Goal: Obtain resource: Obtain resource

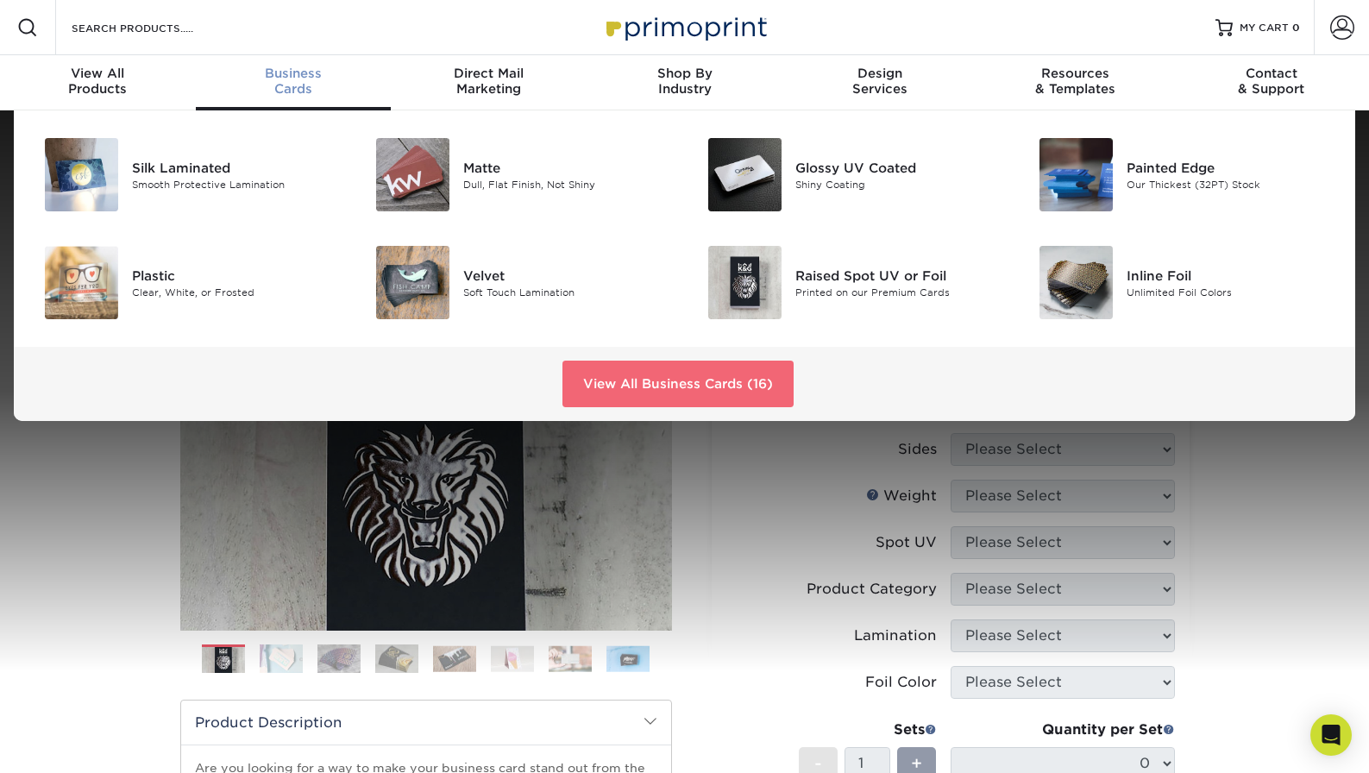
click at [683, 386] on link "View All Business Cards (16)" at bounding box center [677, 384] width 231 height 47
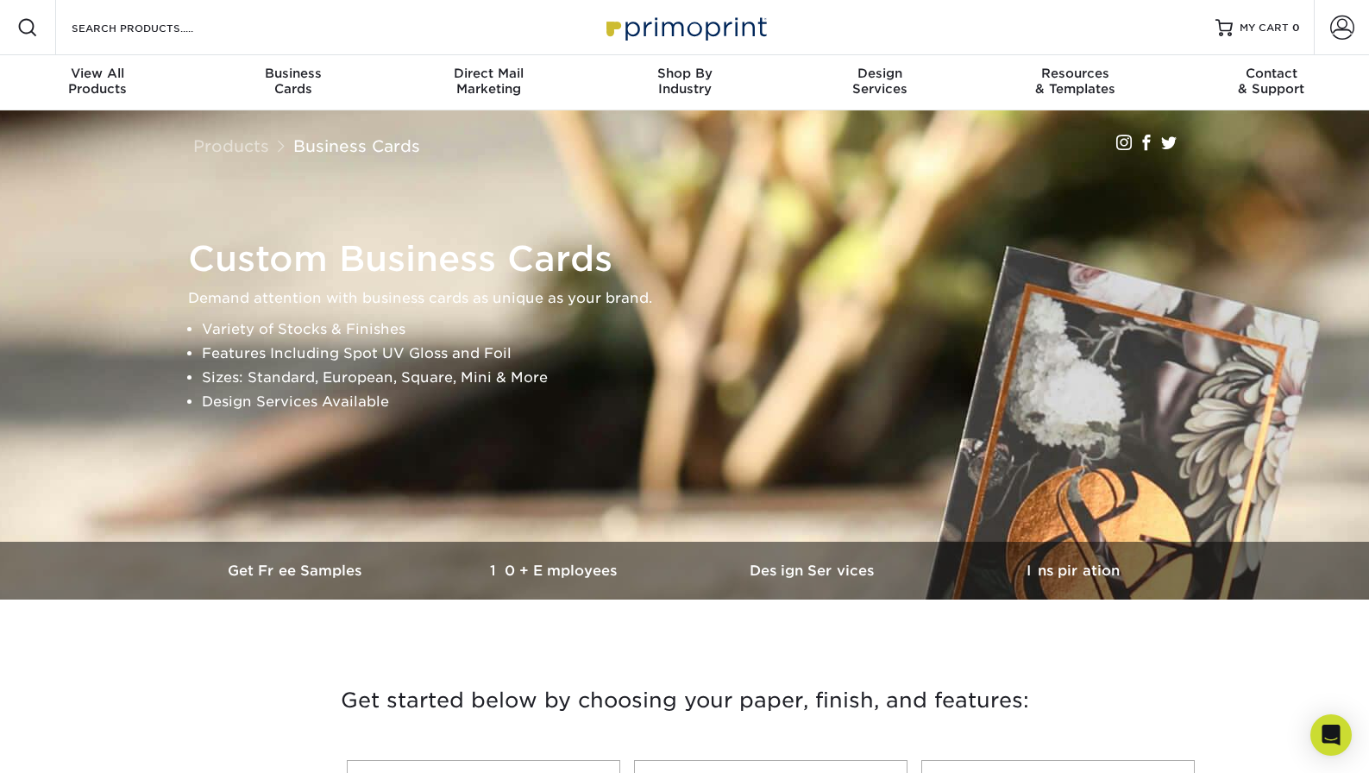
scroll to position [4, 0]
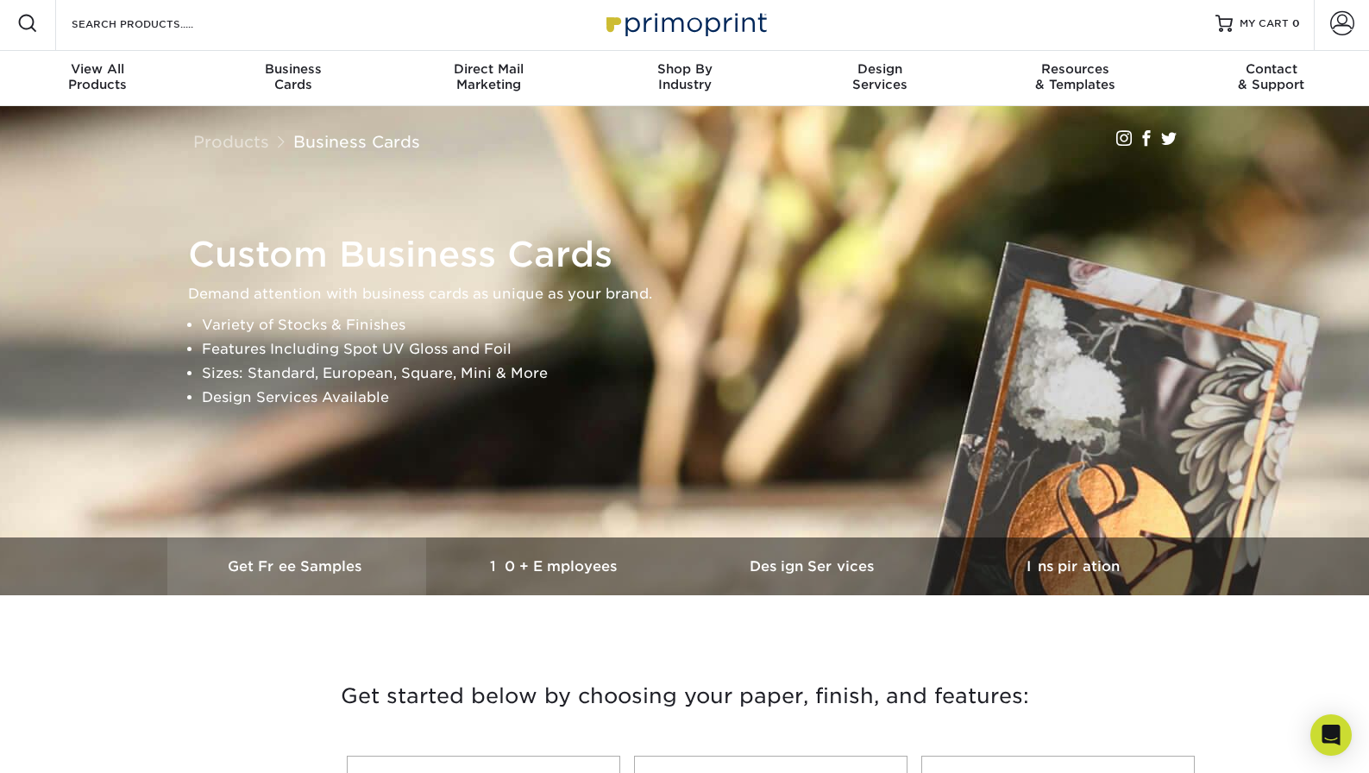
click at [348, 561] on h3 "Get Free Samples" at bounding box center [296, 566] width 259 height 16
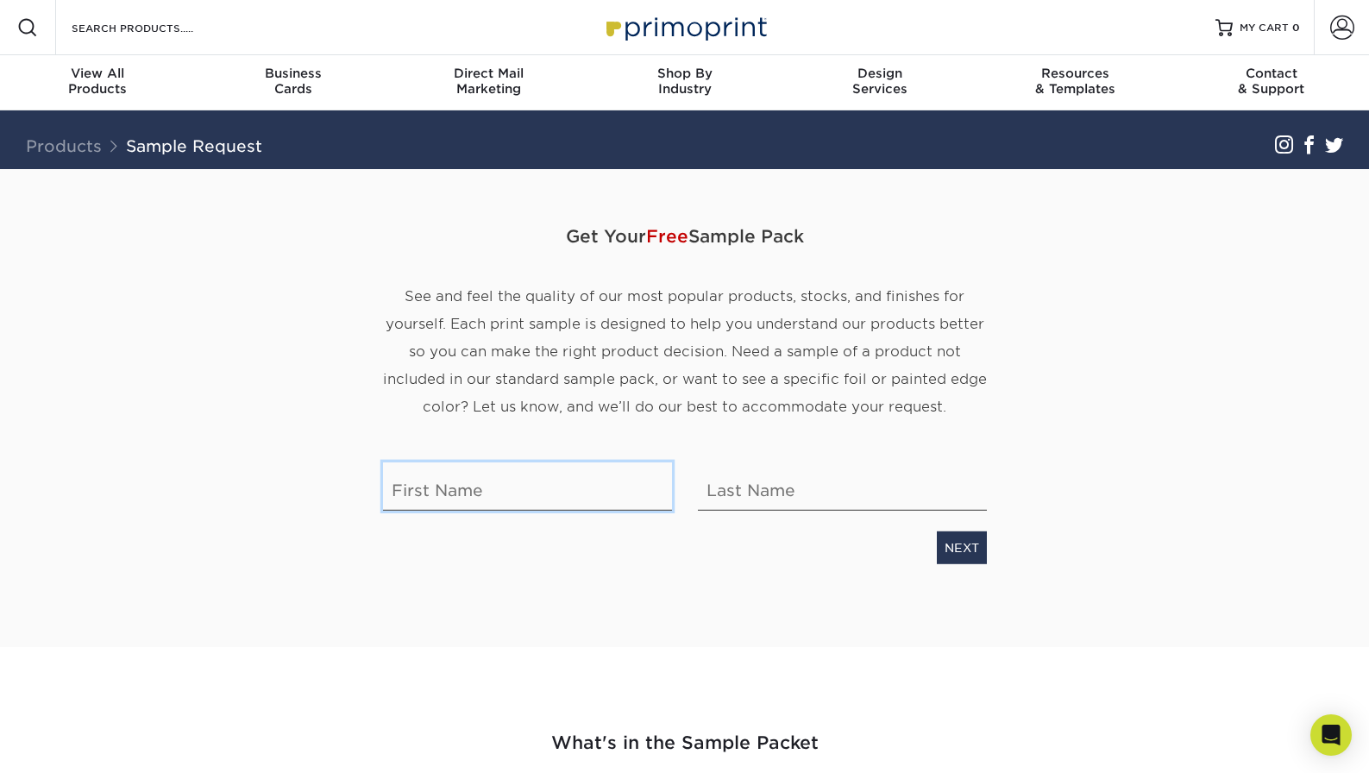
click at [485, 484] on input "text" at bounding box center [527, 485] width 289 height 48
type input "lori"
type input "Greco"
click at [958, 543] on link "NEXT" at bounding box center [962, 546] width 50 height 33
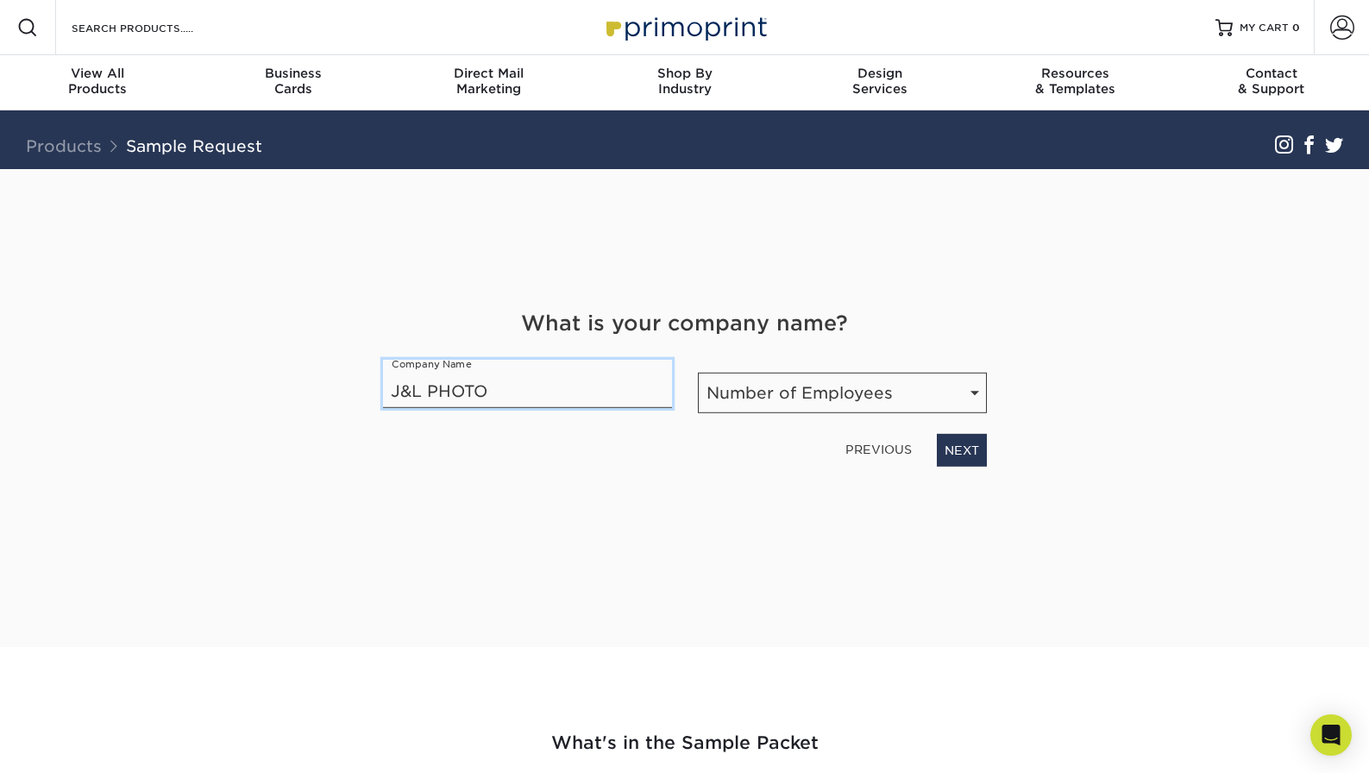
type input "J&L PHOTO"
select select "1-10"
click at [958, 451] on link "NEXT" at bounding box center [962, 449] width 50 height 33
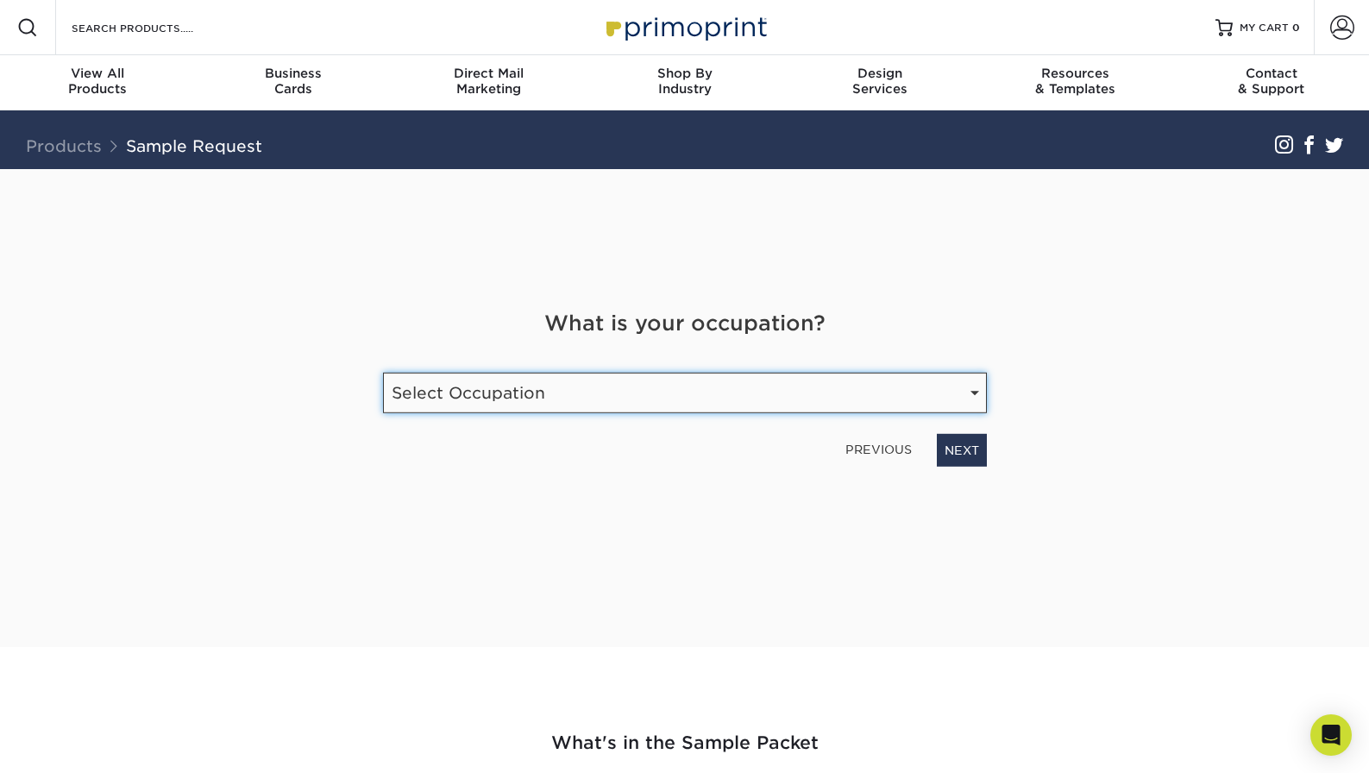
select select "Graphic Designer / Freelance"
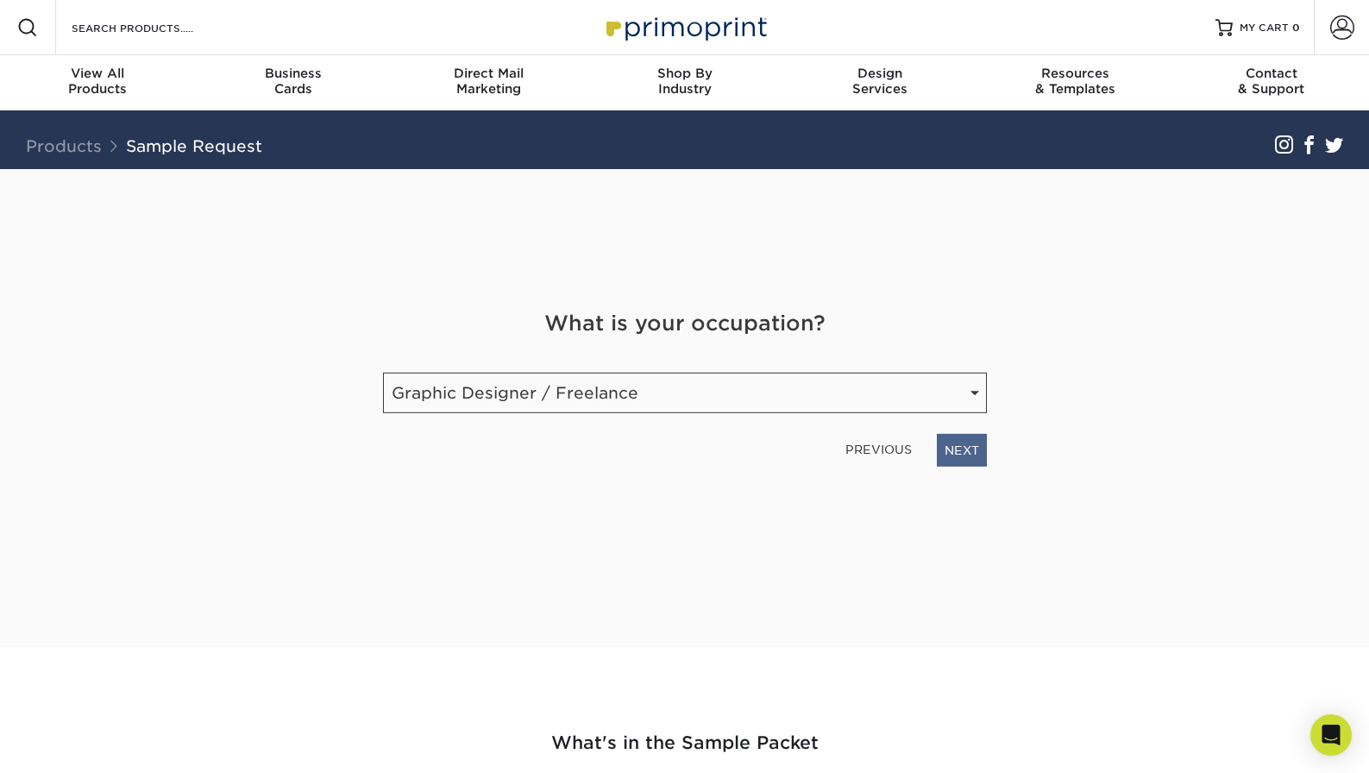
click at [969, 459] on link "NEXT" at bounding box center [962, 449] width 50 height 33
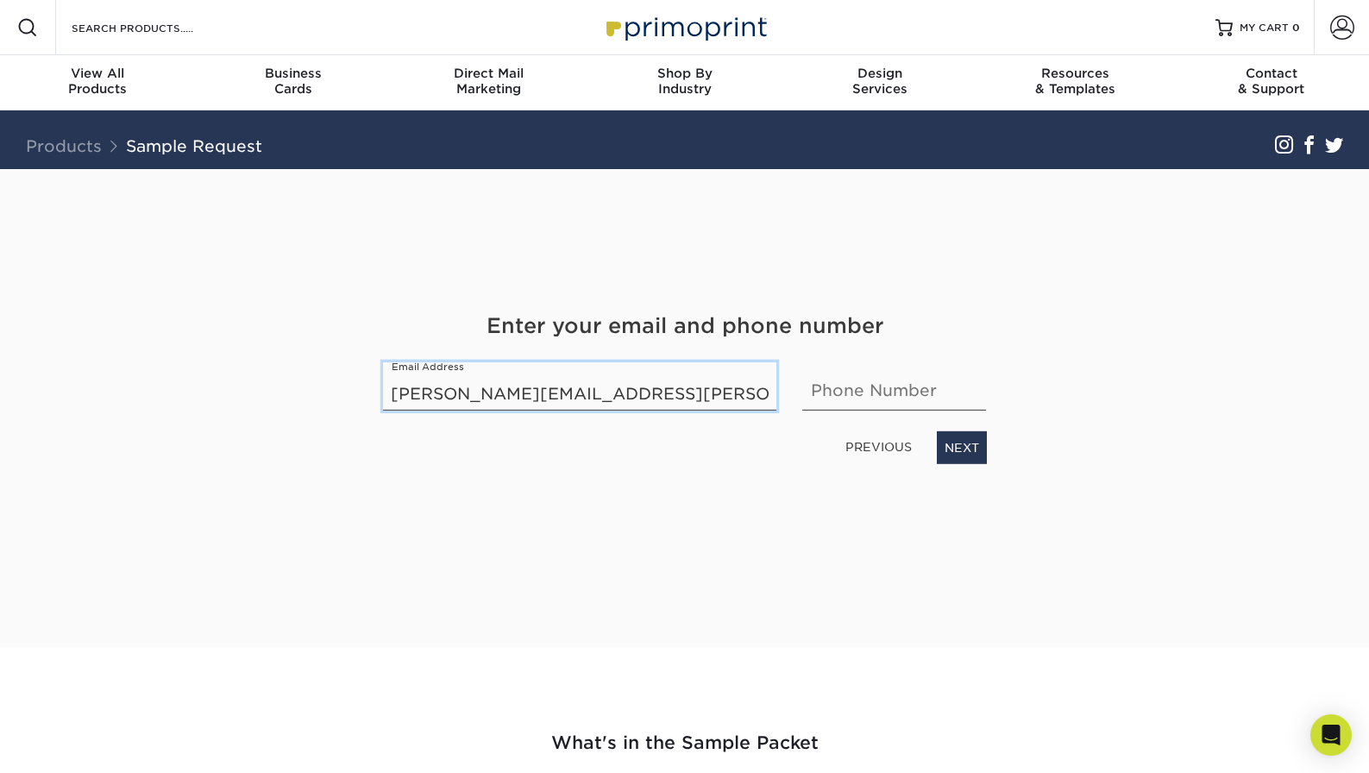
type input "lori.m.greco@icloud.com"
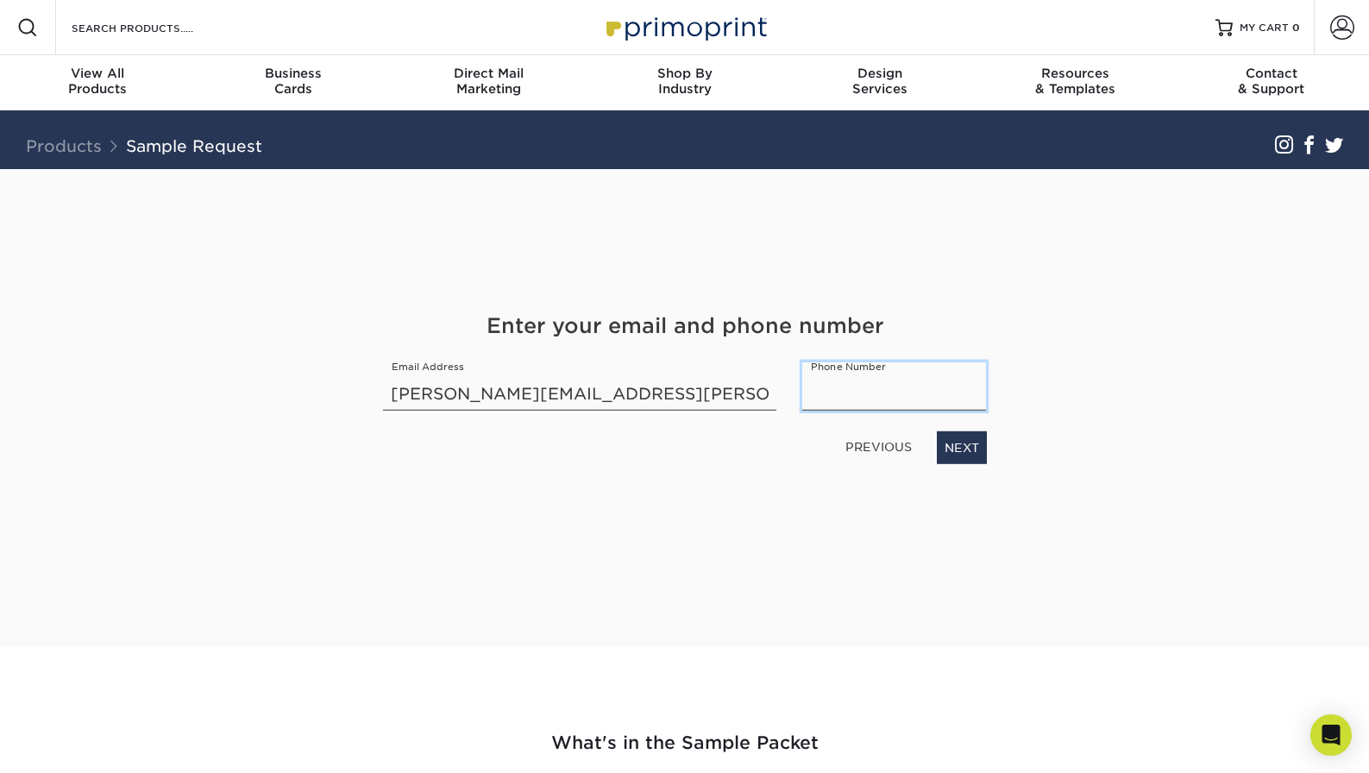
click at [967, 392] on input "text" at bounding box center [894, 385] width 184 height 48
type input "8019350483"
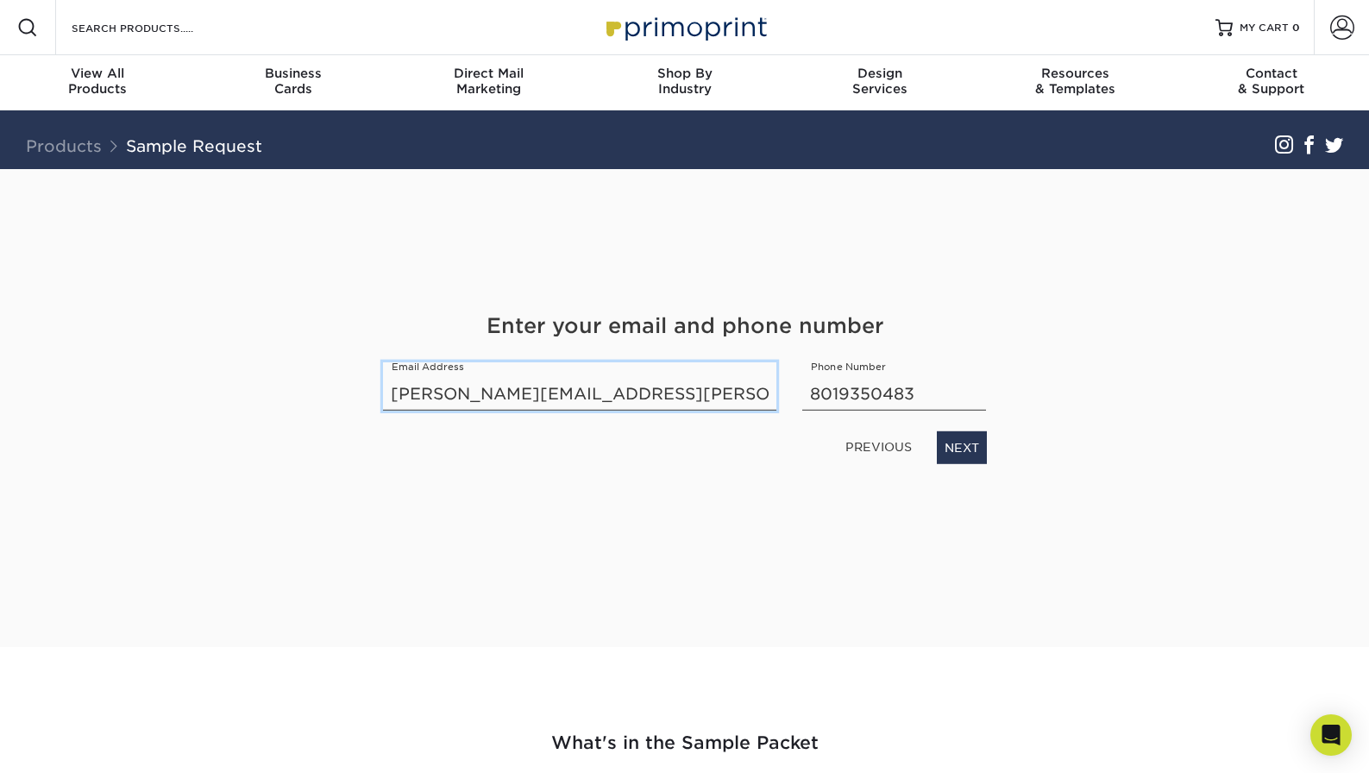
click at [753, 394] on input "lori.m.greco@icloud.com" at bounding box center [580, 385] width 394 height 48
click at [759, 394] on input "lori.m.greco@icloud.com" at bounding box center [580, 385] width 394 height 48
click at [759, 393] on input "lori.m.greco@icloud.com" at bounding box center [580, 385] width 394 height 48
click at [750, 392] on input "lori.m.greco@icloud.com" at bounding box center [580, 385] width 394 height 48
click at [963, 444] on link "NEXT" at bounding box center [962, 446] width 50 height 33
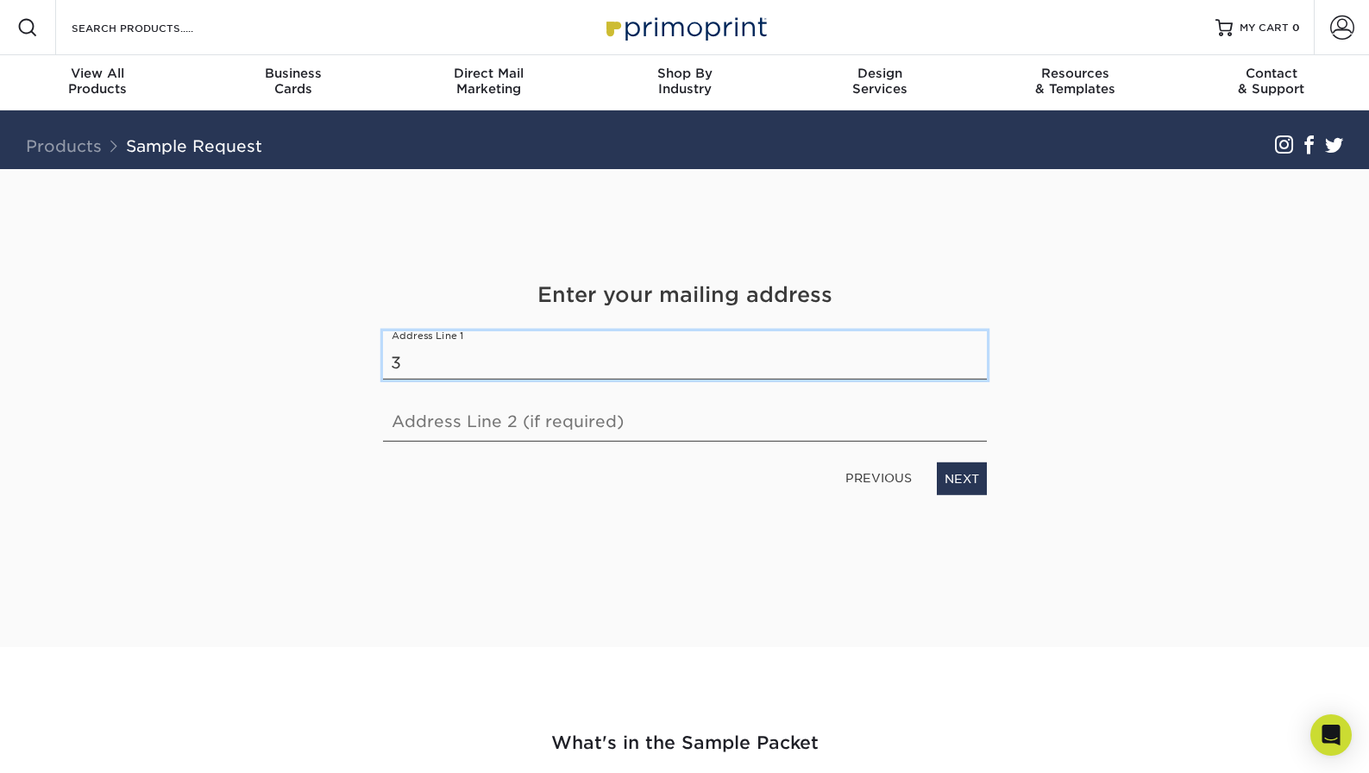
type input "33"
type input "333 S 1580 E"
click at [964, 426] on input "text" at bounding box center [685, 416] width 604 height 48
type input "hyrum, ut. 84319"
click at [964, 475] on link "NEXT" at bounding box center [962, 477] width 50 height 33
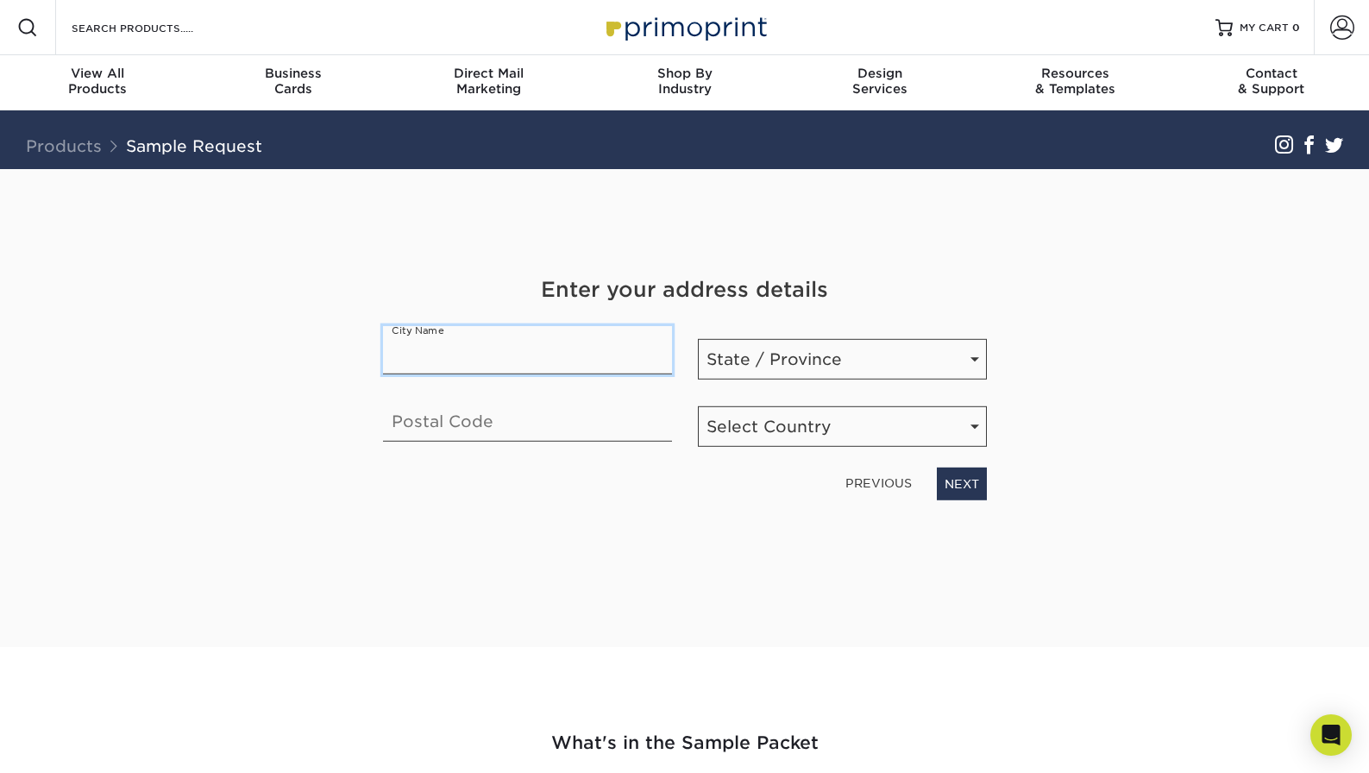
click at [582, 354] on input "text" at bounding box center [527, 349] width 289 height 48
click at [658, 355] on input "text" at bounding box center [527, 349] width 289 height 48
type input "Hyrum"
click at [654, 425] on input "text" at bounding box center [527, 416] width 289 height 48
type input "84319"
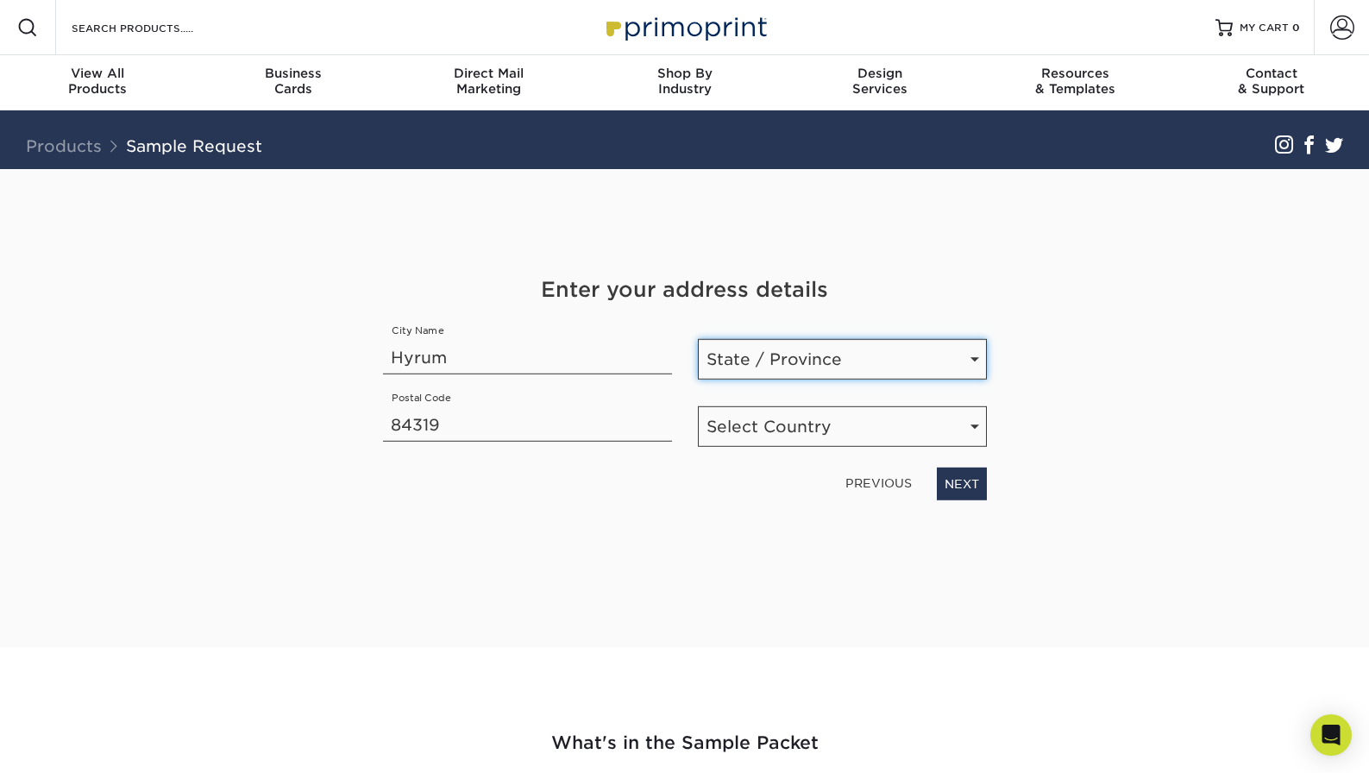
select select "UT"
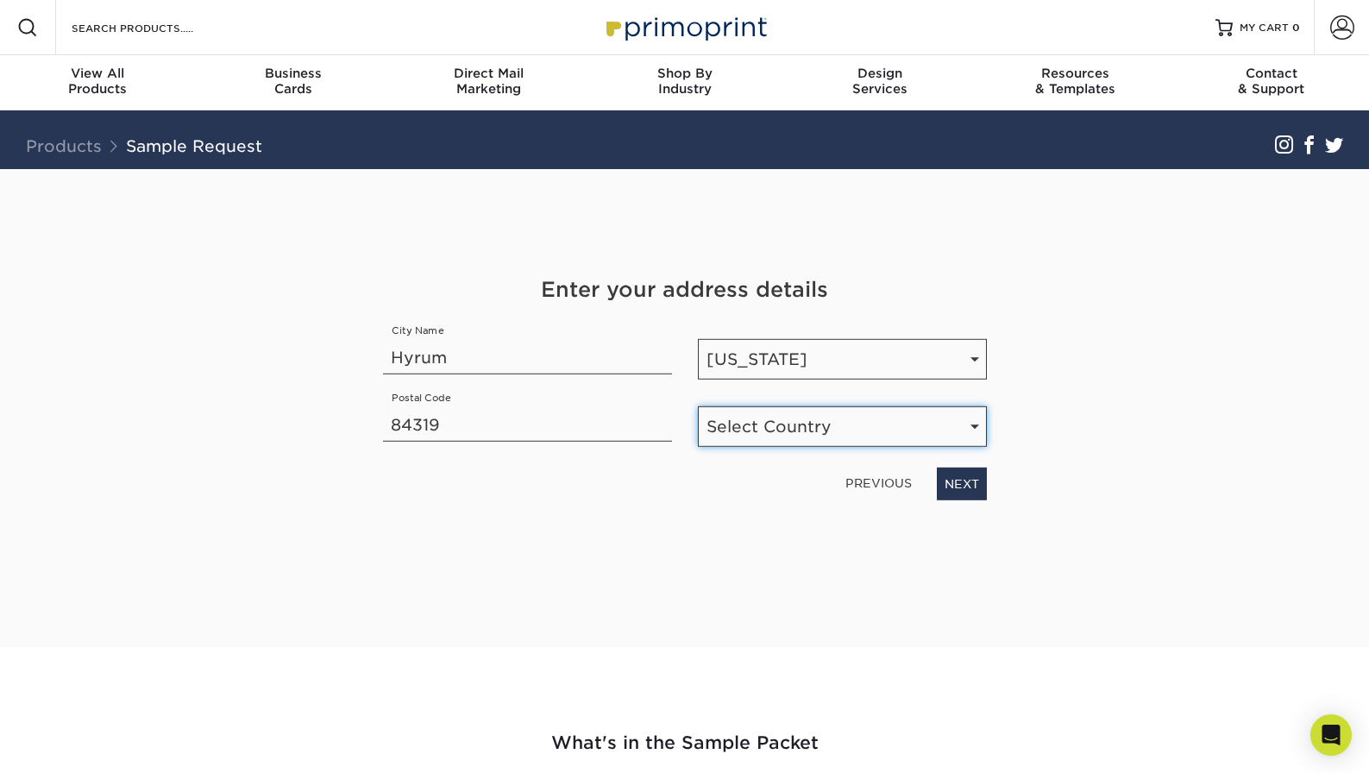
select select "US"
click at [953, 477] on link "NEXT" at bounding box center [962, 483] width 50 height 33
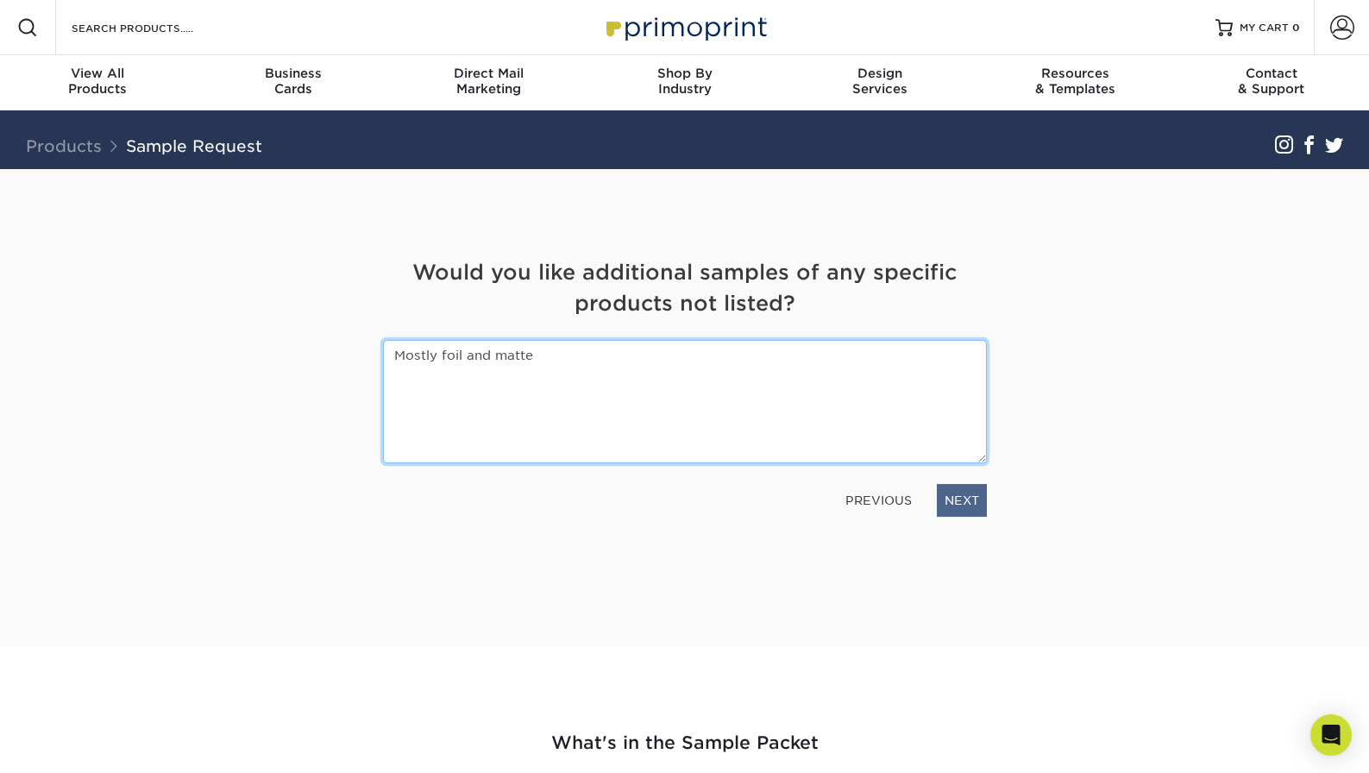
type textarea "Mostly foil and matte"
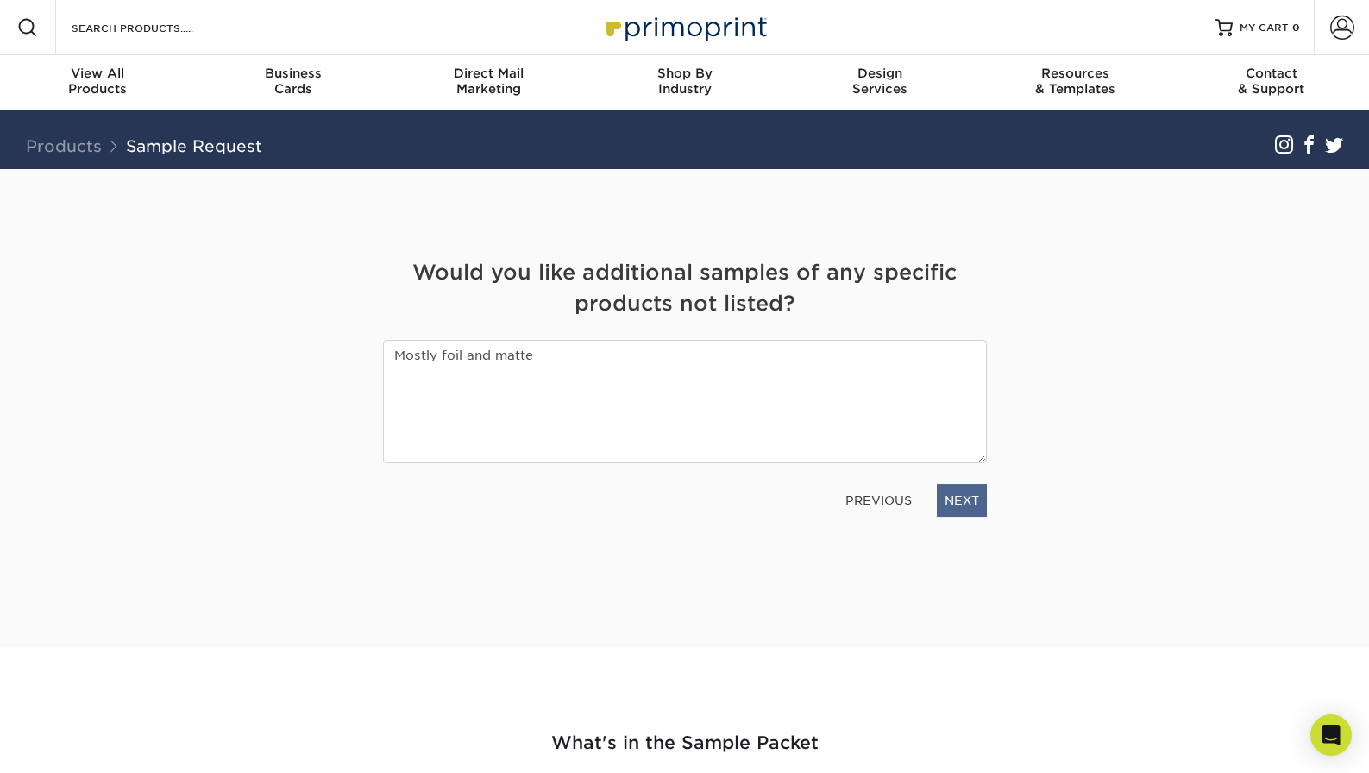
click at [977, 504] on link "NEXT" at bounding box center [962, 500] width 50 height 33
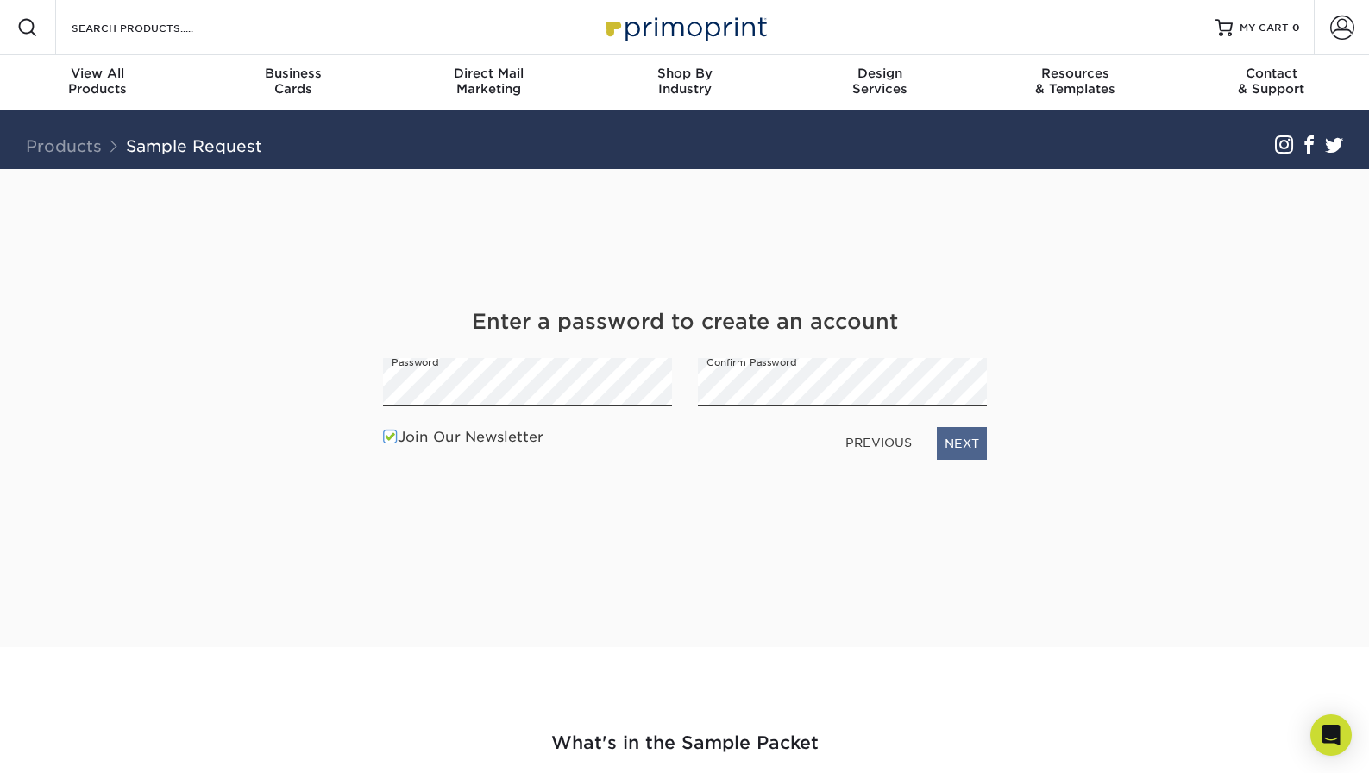
click at [954, 444] on link "NEXT" at bounding box center [962, 443] width 50 height 33
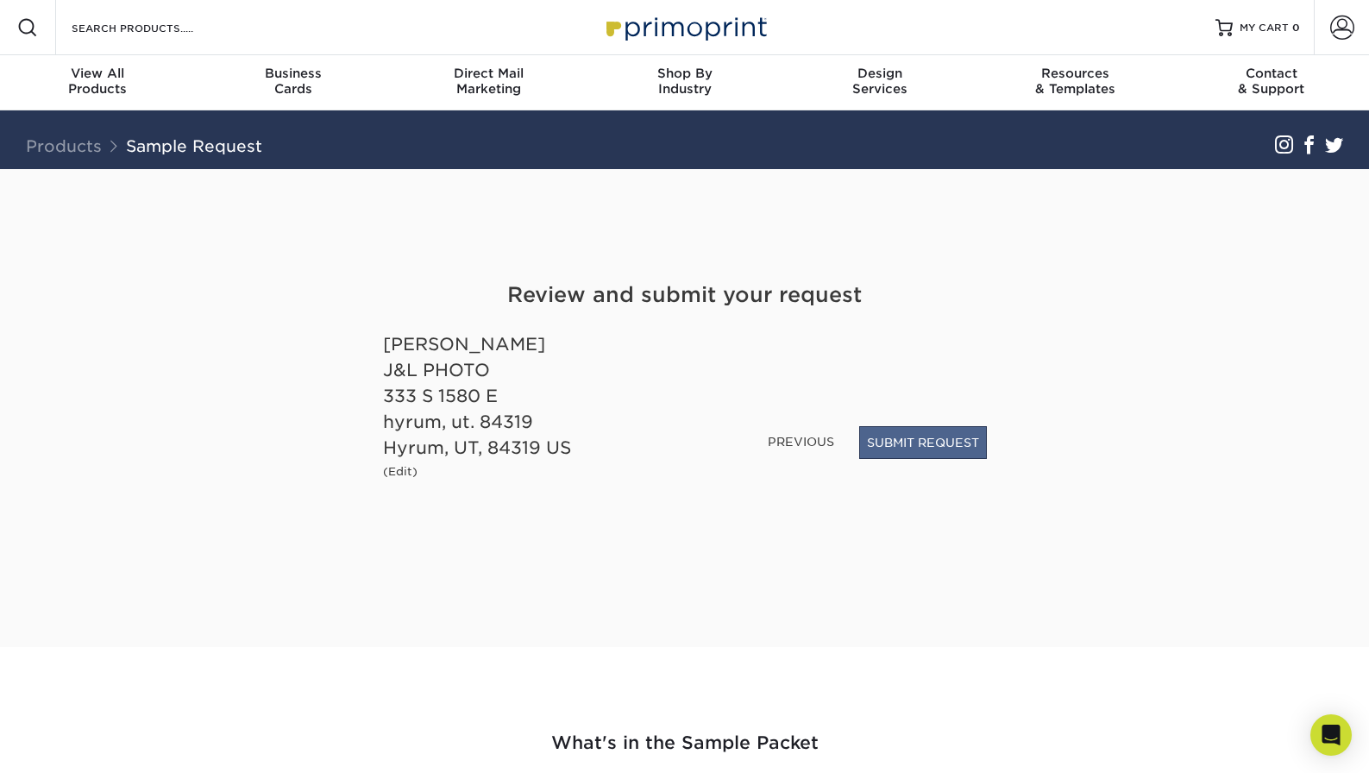
click at [949, 446] on button "SUBMIT REQUEST" at bounding box center [923, 442] width 128 height 33
